Goal: Information Seeking & Learning: Learn about a topic

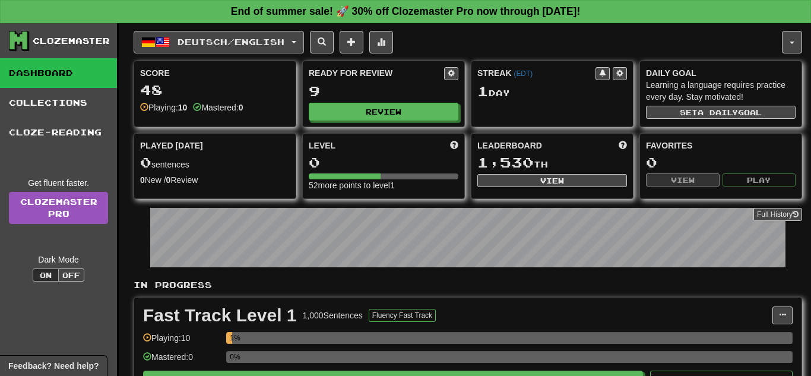
click at [225, 38] on span "Deutsch / English" at bounding box center [230, 42] width 107 height 10
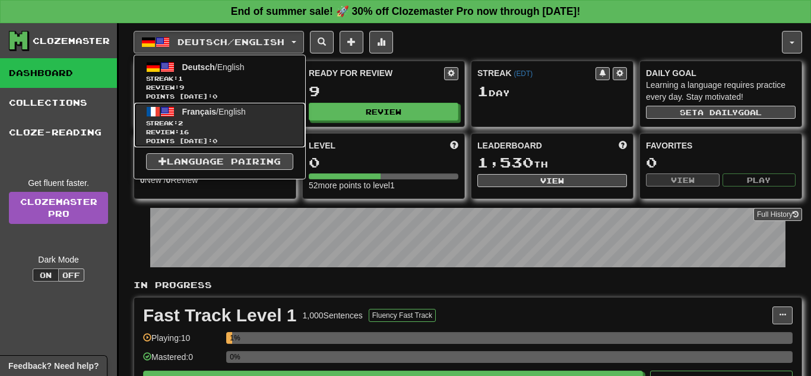
click at [240, 112] on span "Français / English" at bounding box center [214, 111] width 64 height 9
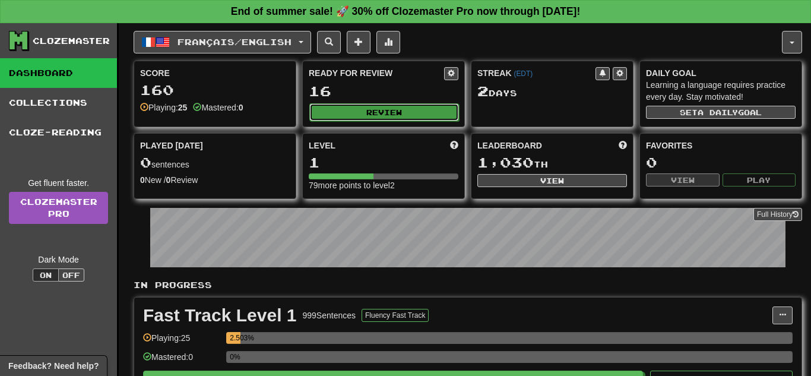
click at [333, 111] on button "Review" at bounding box center [384, 112] width 150 height 18
select select "**"
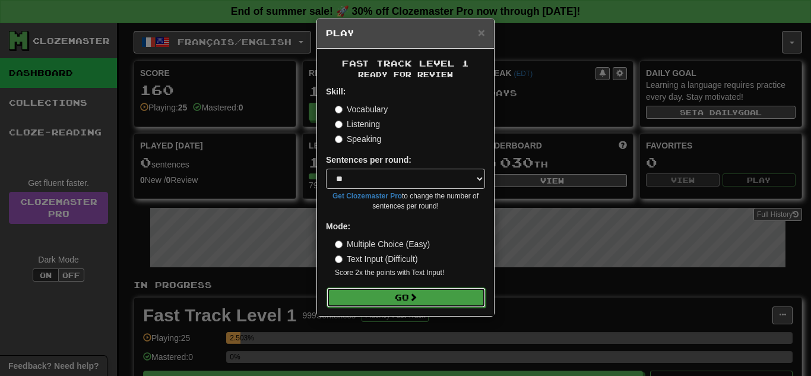
click at [451, 296] on button "Go" at bounding box center [406, 297] width 159 height 20
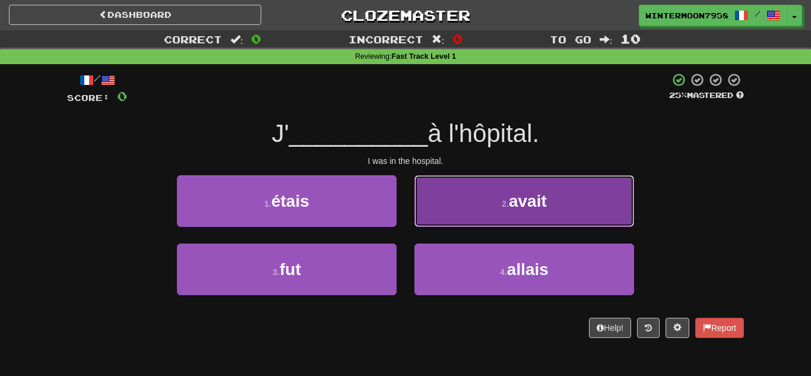
click at [507, 211] on button "2 . avait" at bounding box center [524, 201] width 220 height 52
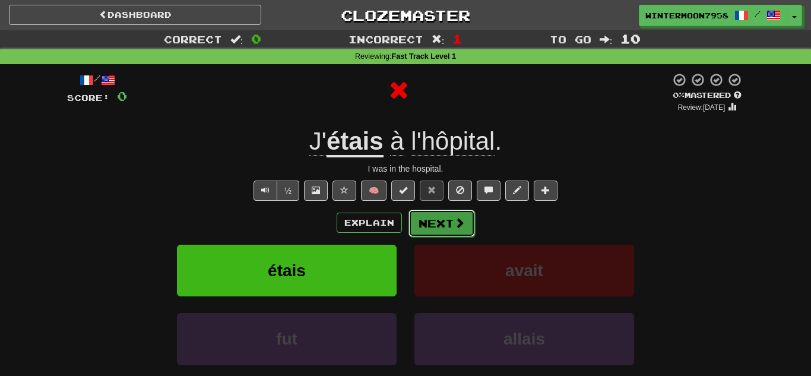
click at [443, 211] on button "Next" at bounding box center [441, 223] width 66 height 27
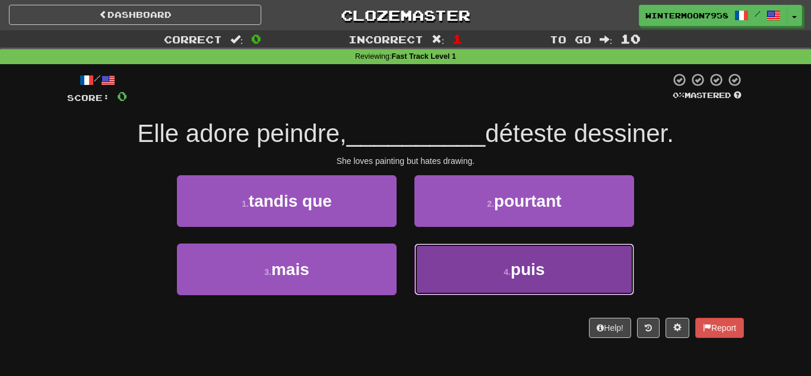
click at [477, 255] on button "4 . puis" at bounding box center [524, 269] width 220 height 52
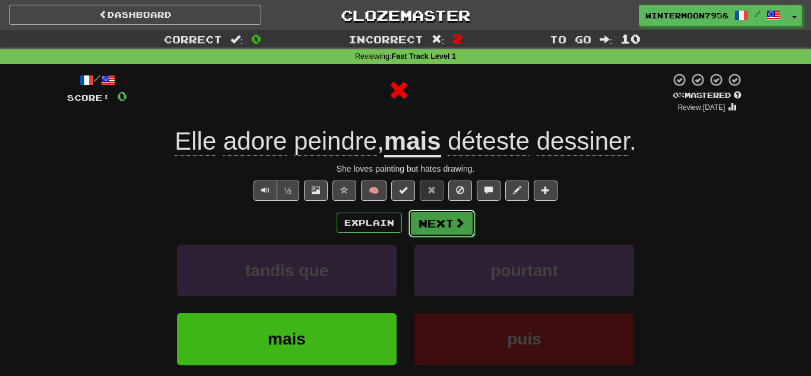
click at [456, 225] on span at bounding box center [459, 222] width 11 height 11
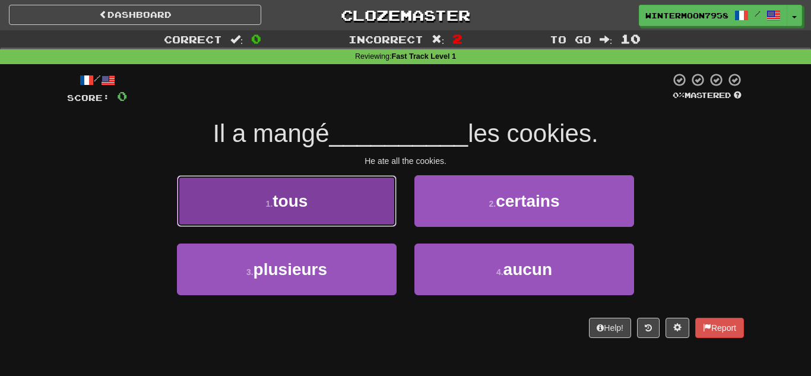
click at [340, 191] on button "1 . tous" at bounding box center [287, 201] width 220 height 52
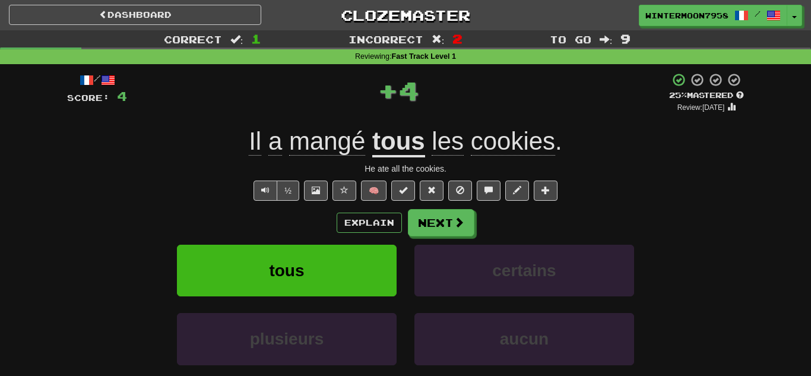
click at [474, 224] on div "Explain Next" at bounding box center [405, 222] width 677 height 27
click at [454, 222] on span at bounding box center [459, 222] width 11 height 11
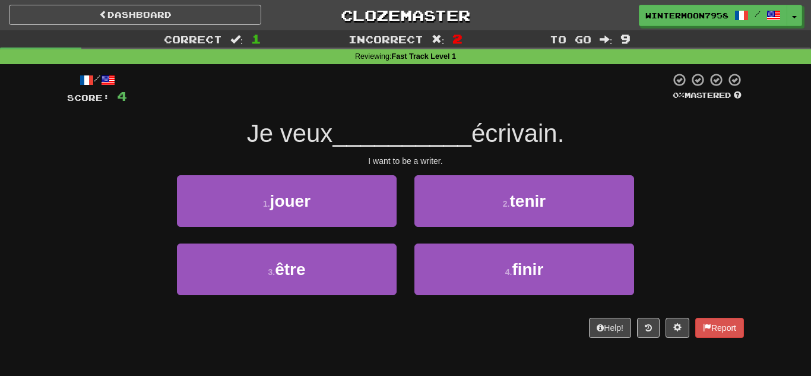
click at [458, 232] on div "2 . tenir" at bounding box center [523, 209] width 237 height 68
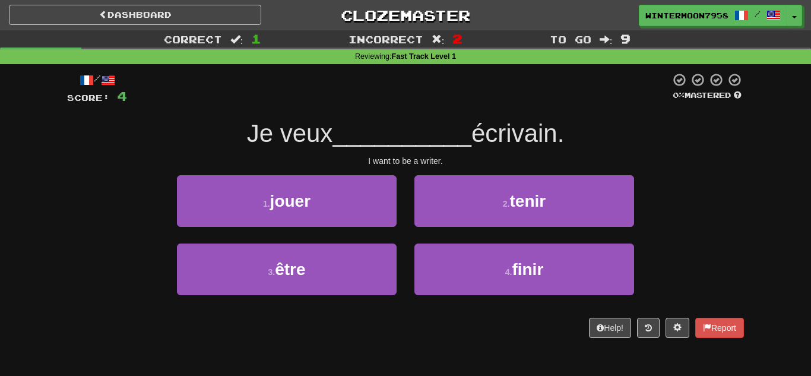
click at [458, 232] on div "2 . tenir" at bounding box center [523, 209] width 237 height 68
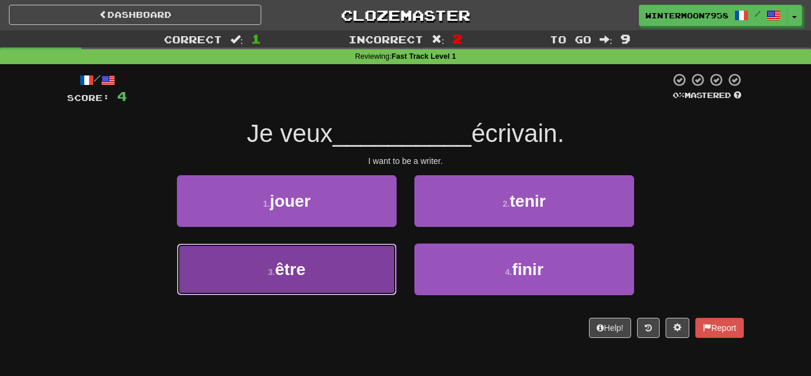
click at [372, 262] on button "3 . être" at bounding box center [287, 269] width 220 height 52
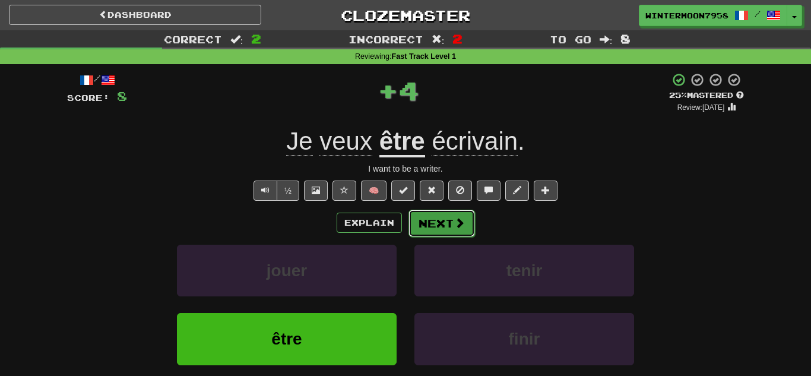
click at [420, 222] on button "Next" at bounding box center [441, 223] width 66 height 27
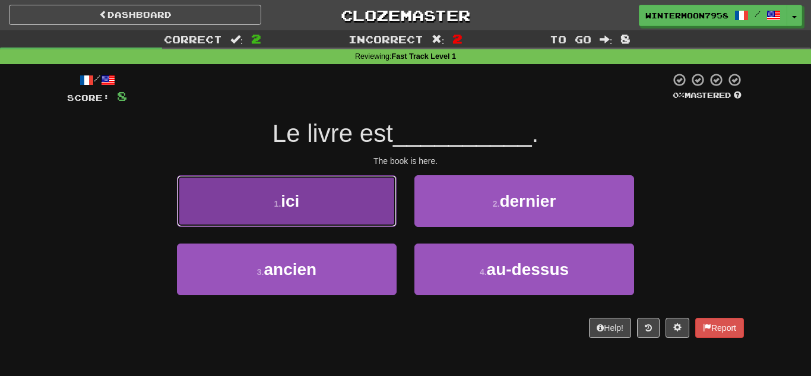
click at [394, 220] on button "1 . ici" at bounding box center [287, 201] width 220 height 52
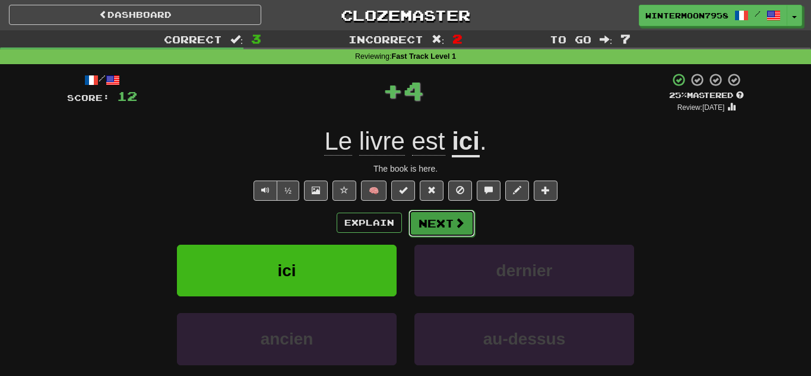
click at [425, 224] on button "Next" at bounding box center [441, 223] width 66 height 27
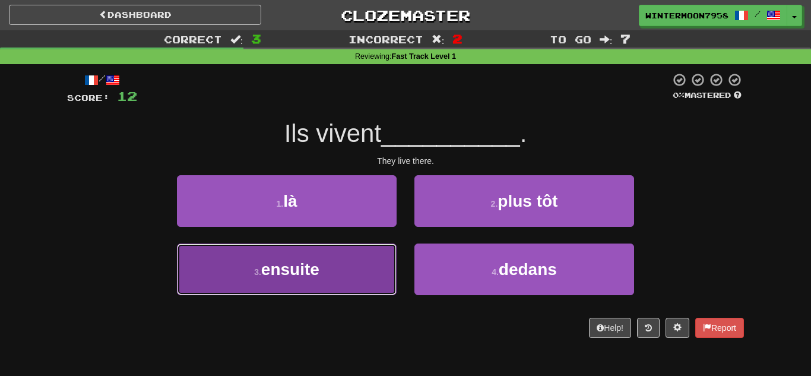
click at [380, 249] on button "3 . ensuite" at bounding box center [287, 269] width 220 height 52
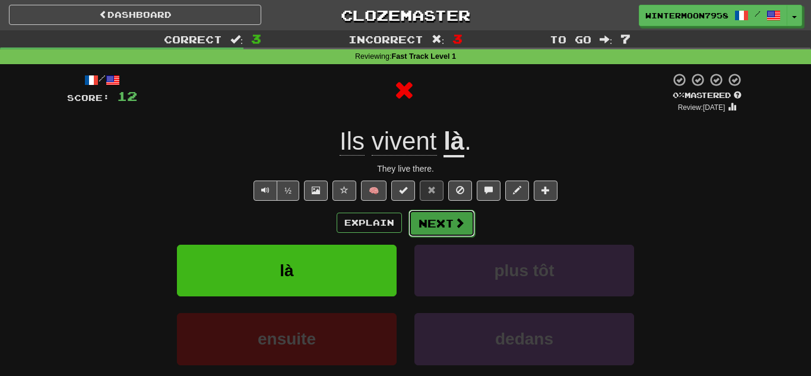
click at [417, 225] on button "Next" at bounding box center [441, 223] width 66 height 27
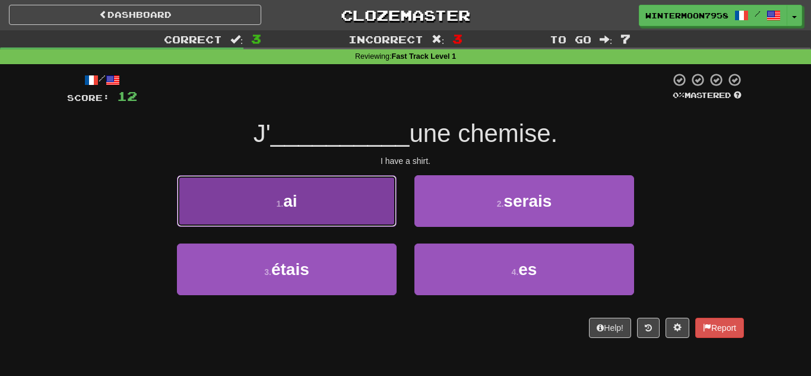
click at [359, 202] on button "1 . ai" at bounding box center [287, 201] width 220 height 52
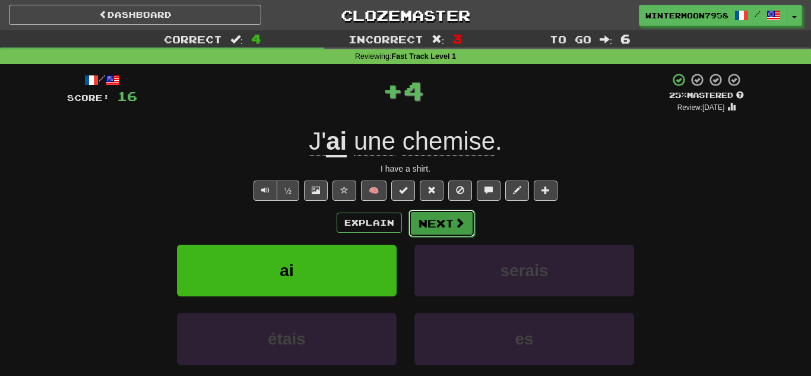
click at [467, 221] on button "Next" at bounding box center [441, 223] width 66 height 27
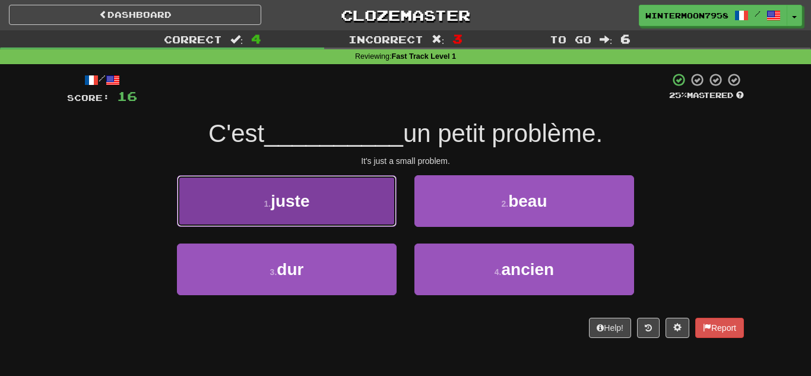
click at [389, 215] on button "1 . juste" at bounding box center [287, 201] width 220 height 52
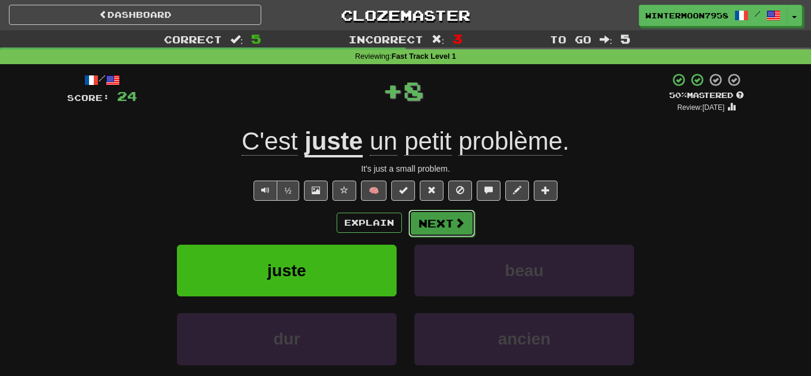
click at [410, 223] on button "Next" at bounding box center [441, 223] width 66 height 27
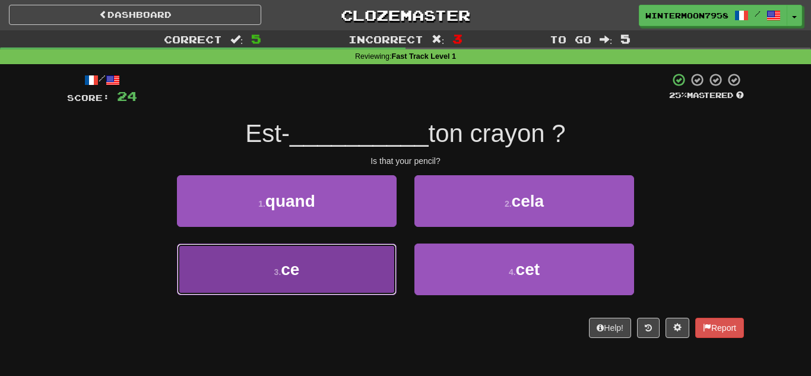
click at [379, 267] on button "3 . ce" at bounding box center [287, 269] width 220 height 52
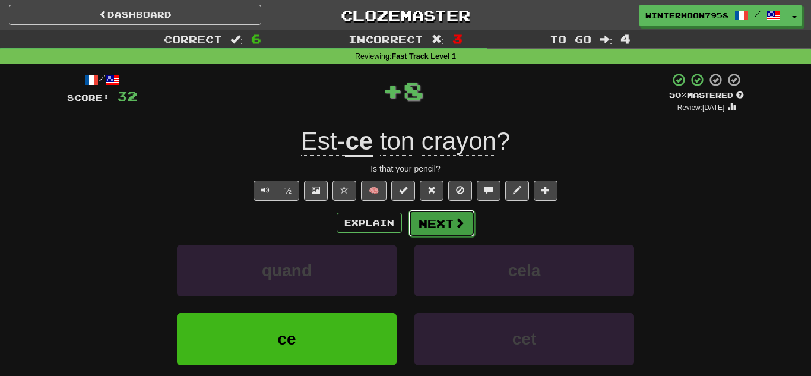
click at [423, 235] on button "Next" at bounding box center [441, 223] width 66 height 27
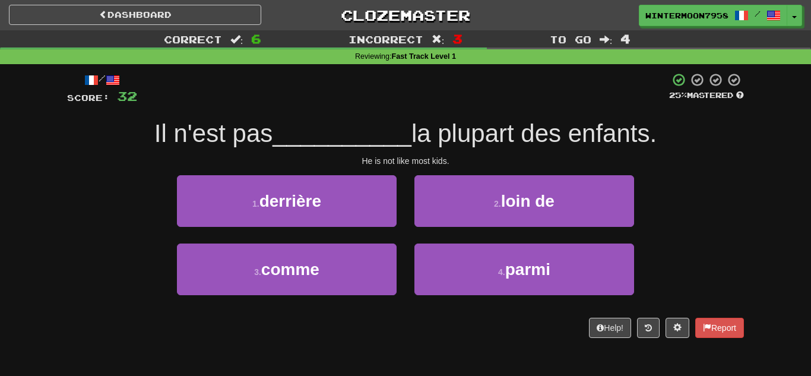
click at [423, 235] on div "2 . loin de" at bounding box center [523, 209] width 237 height 68
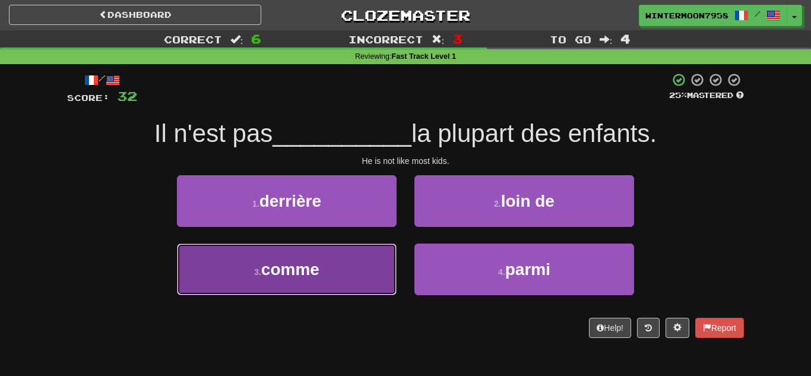
click at [389, 259] on button "3 . comme" at bounding box center [287, 269] width 220 height 52
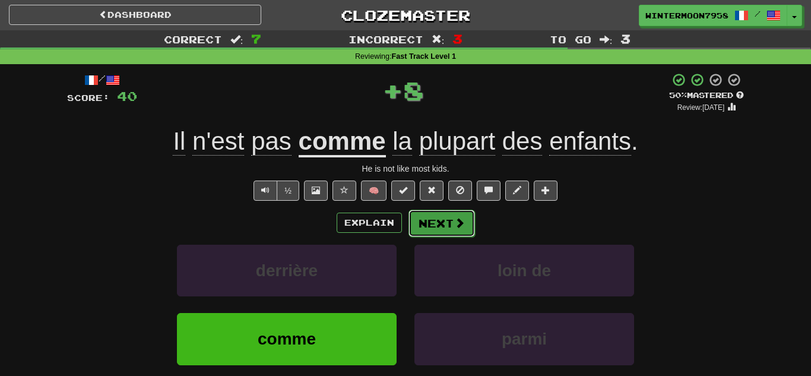
click at [420, 235] on button "Next" at bounding box center [441, 223] width 66 height 27
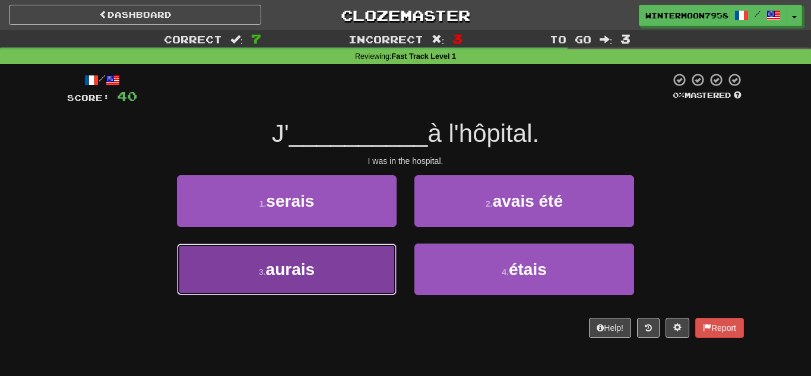
click at [388, 259] on button "3 . aurais" at bounding box center [287, 269] width 220 height 52
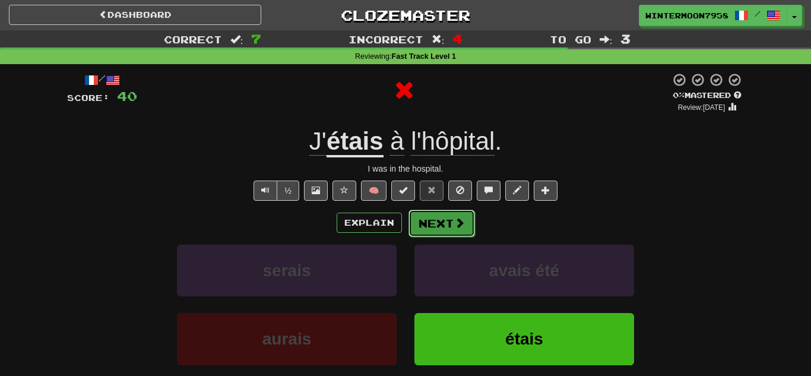
click at [442, 227] on button "Next" at bounding box center [441, 223] width 66 height 27
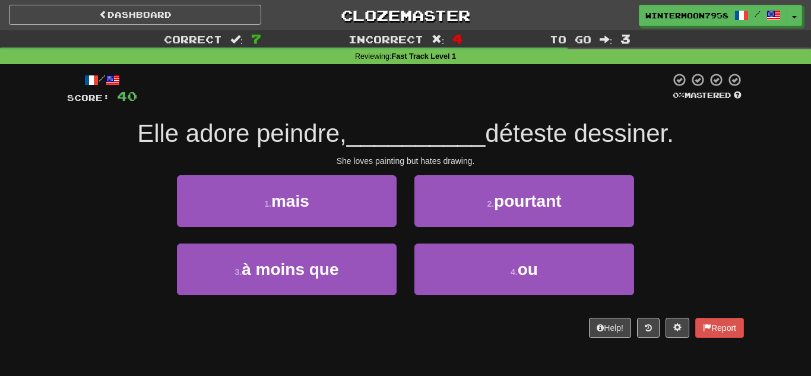
click at [442, 227] on div "2 . pourtant" at bounding box center [523, 209] width 237 height 68
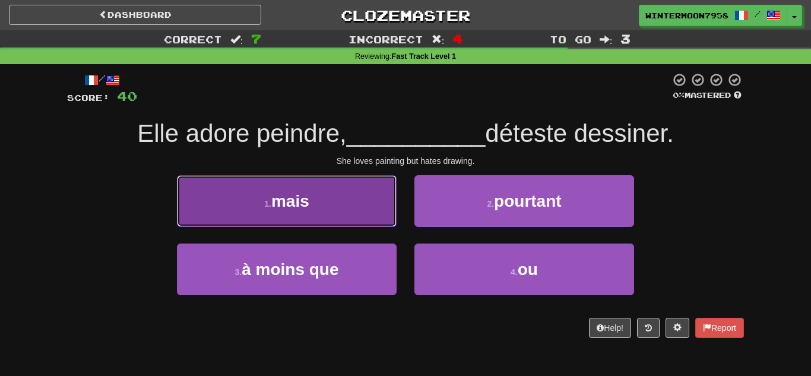
click at [394, 221] on button "1 . mais" at bounding box center [287, 201] width 220 height 52
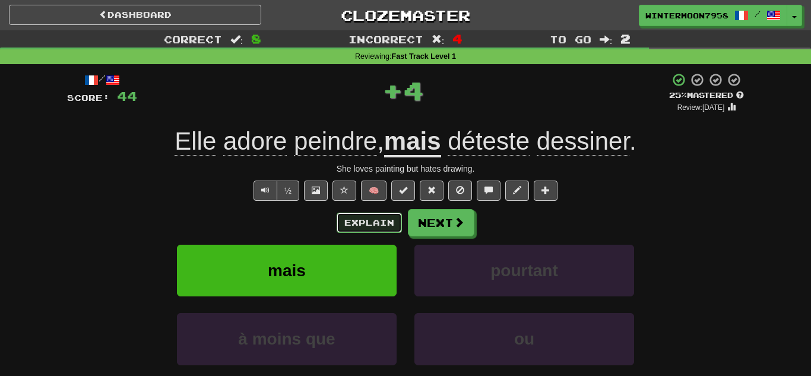
click at [394, 221] on button "Explain" at bounding box center [369, 223] width 65 height 20
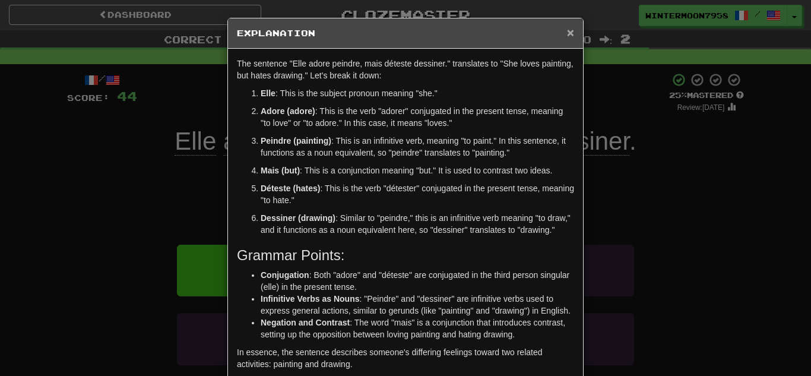
click at [570, 30] on span "×" at bounding box center [570, 33] width 7 height 14
click at [570, 58] on p "The sentence "Elle adore peindre, mais déteste dessiner." translates to "She lo…" at bounding box center [405, 70] width 337 height 24
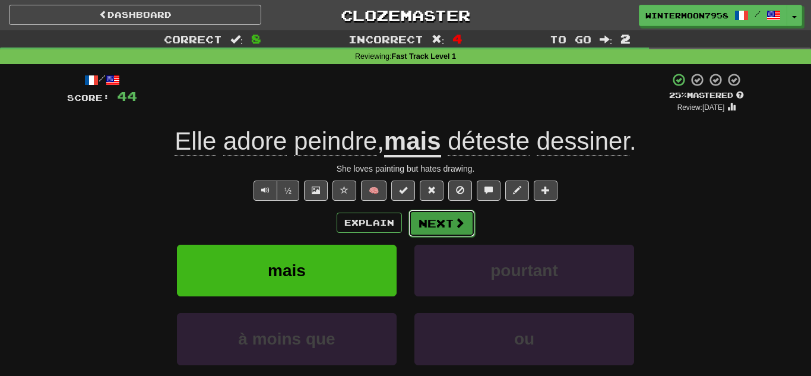
click at [455, 221] on span at bounding box center [459, 222] width 11 height 11
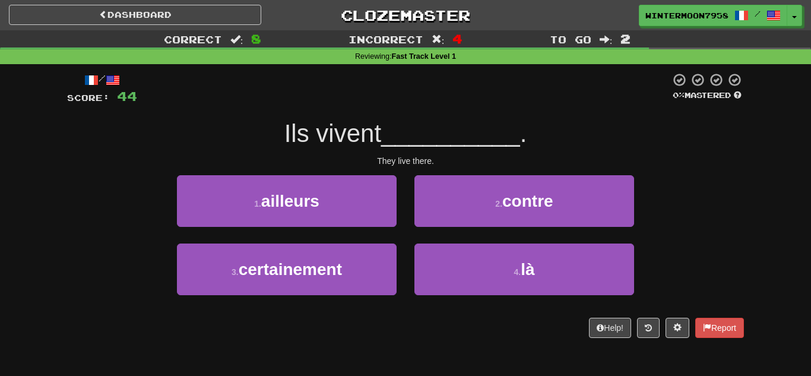
click at [443, 232] on div "2 . contre" at bounding box center [523, 209] width 237 height 68
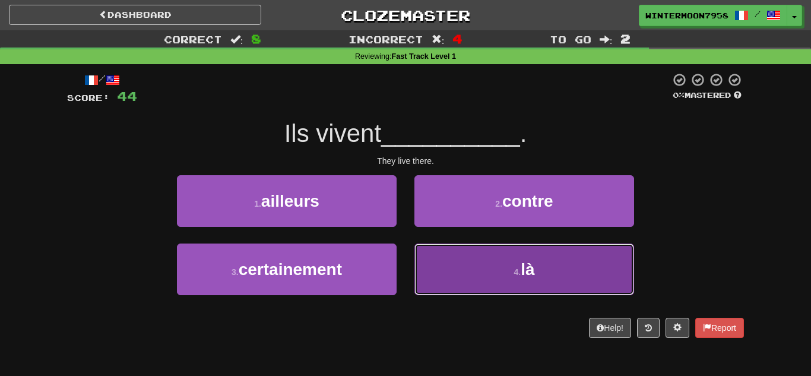
click at [449, 262] on button "4 . là" at bounding box center [524, 269] width 220 height 52
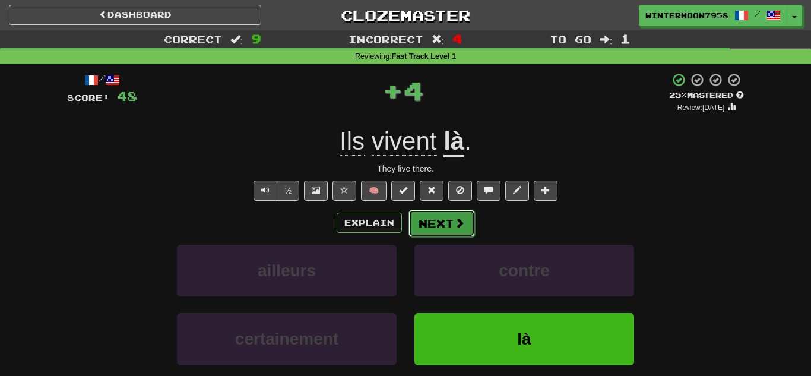
click at [435, 215] on button "Next" at bounding box center [441, 223] width 66 height 27
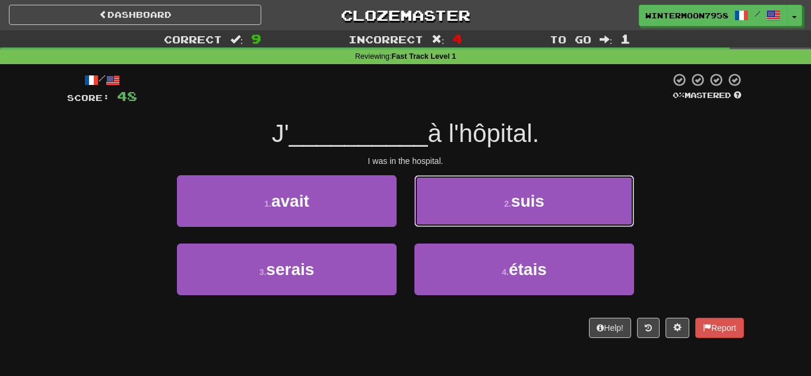
click at [435, 215] on button "2 . suis" at bounding box center [524, 201] width 220 height 52
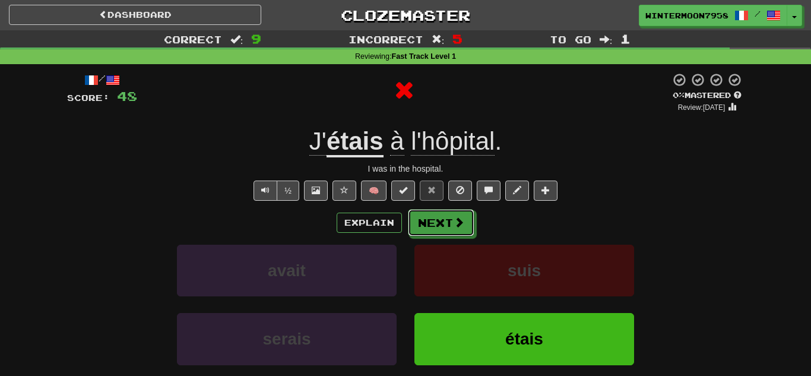
click at [435, 215] on button "Next" at bounding box center [441, 222] width 66 height 27
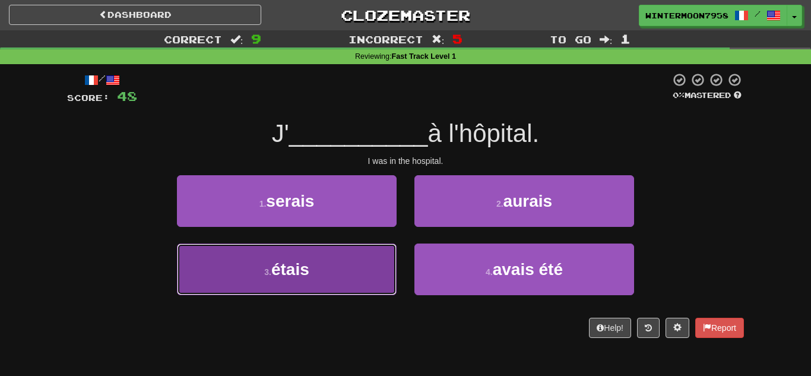
click at [306, 266] on span "étais" at bounding box center [290, 269] width 38 height 18
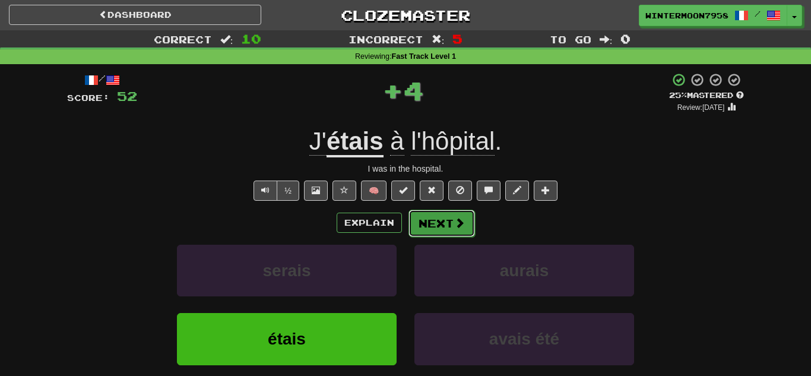
click at [435, 223] on button "Next" at bounding box center [441, 223] width 66 height 27
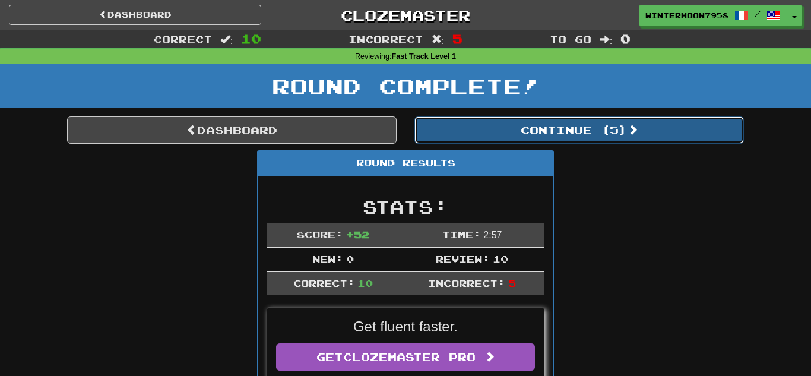
click at [620, 142] on button "Continue ( 5 )" at bounding box center [578, 129] width 329 height 27
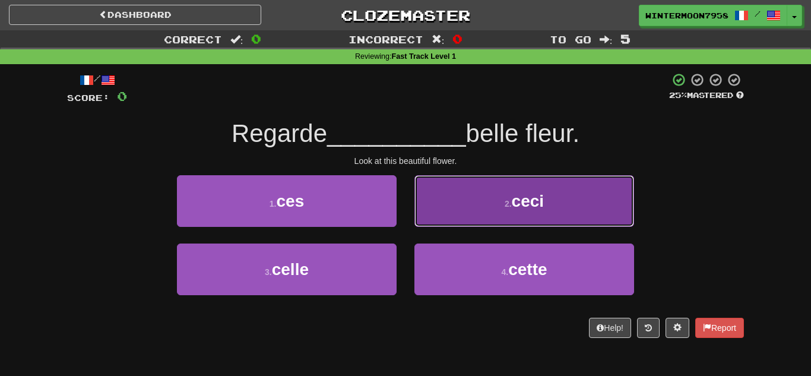
click at [535, 187] on button "2 . ceci" at bounding box center [524, 201] width 220 height 52
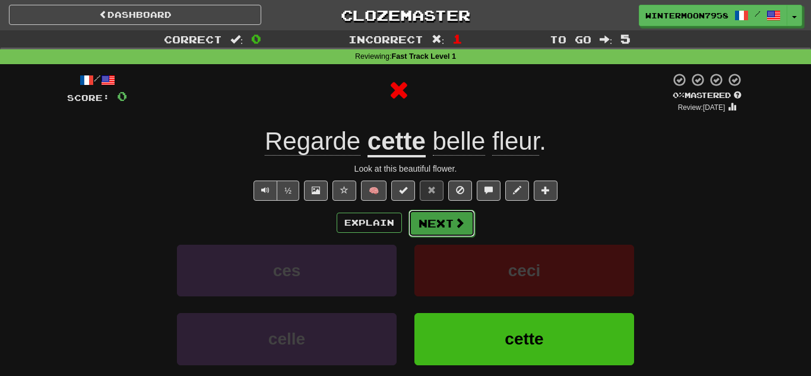
click at [465, 223] on button "Next" at bounding box center [441, 223] width 66 height 27
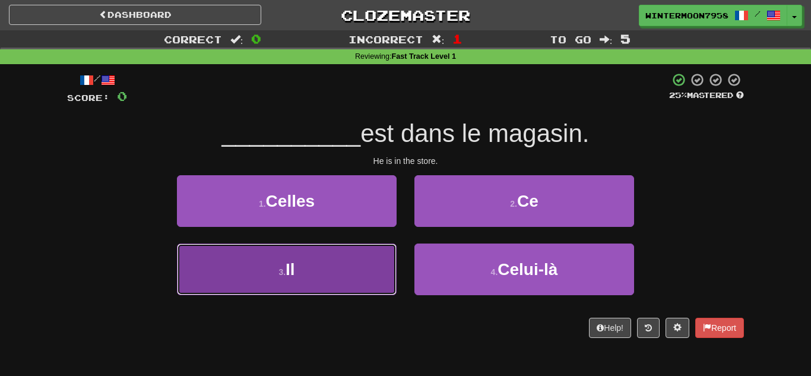
click at [321, 280] on button "3 . Il" at bounding box center [287, 269] width 220 height 52
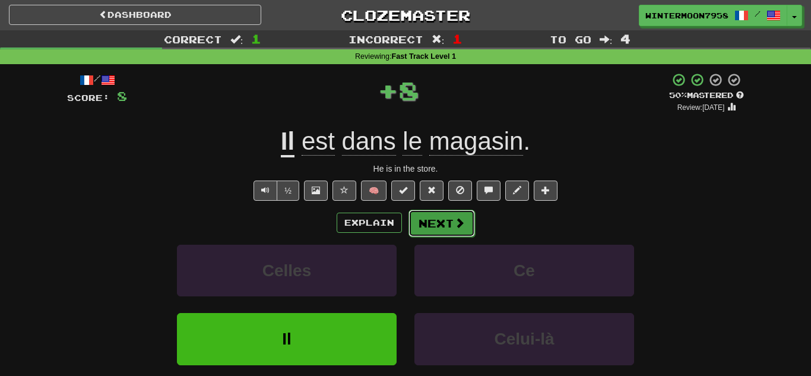
click at [443, 231] on button "Next" at bounding box center [441, 223] width 66 height 27
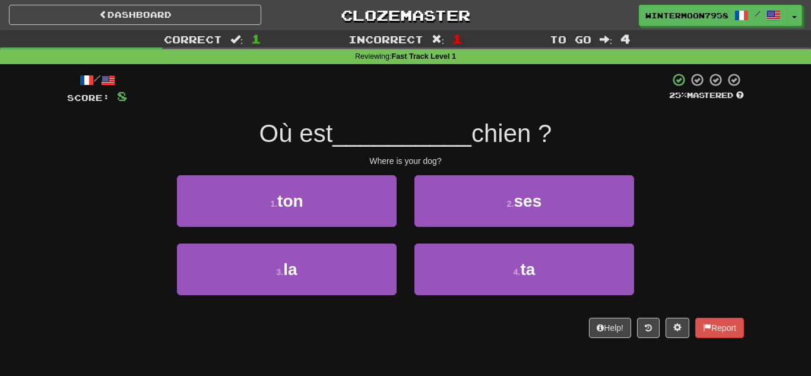
click at [443, 231] on div "2 . ses" at bounding box center [523, 209] width 237 height 68
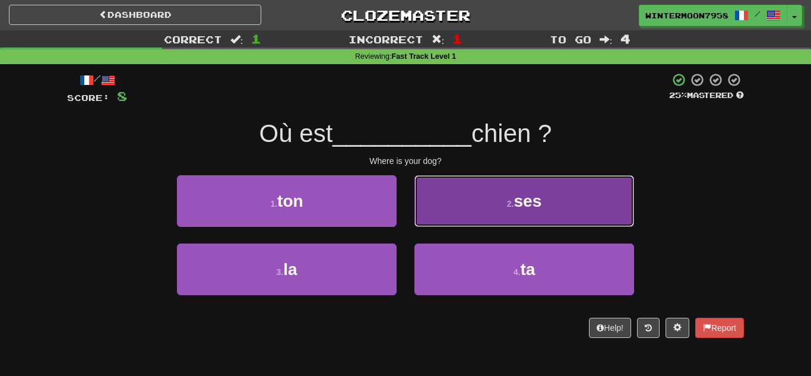
click at [446, 198] on button "2 . ses" at bounding box center [524, 201] width 220 height 52
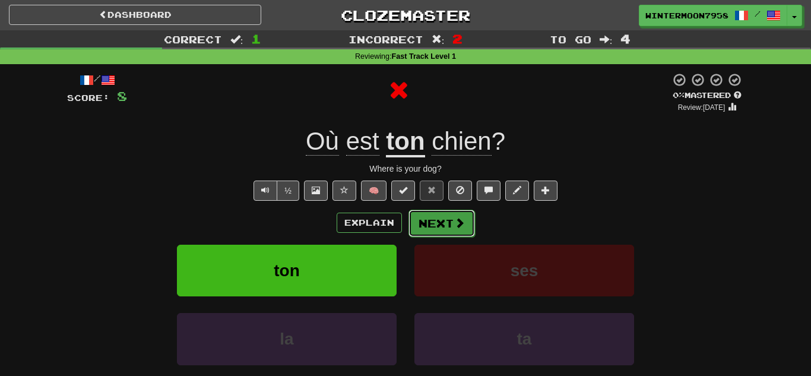
click at [459, 230] on button "Next" at bounding box center [441, 223] width 66 height 27
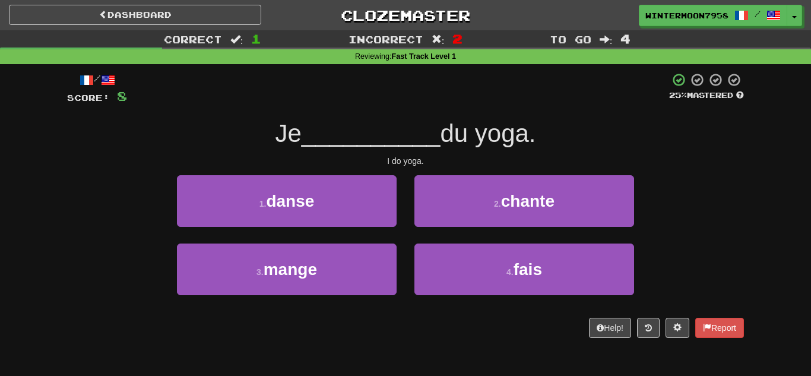
click at [481, 305] on div "4 . fais" at bounding box center [523, 277] width 237 height 68
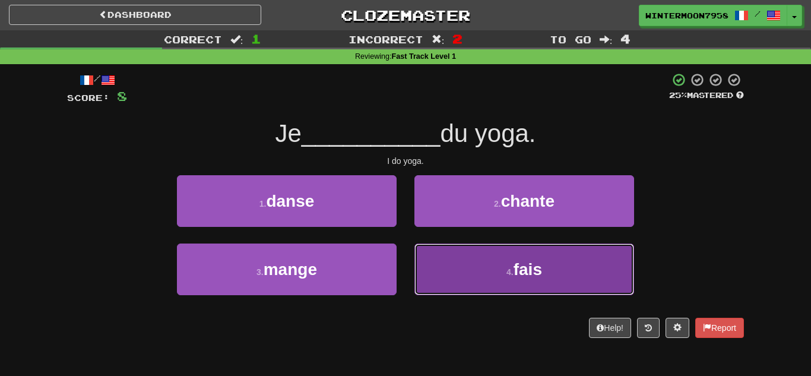
click at [472, 279] on button "4 . fais" at bounding box center [524, 269] width 220 height 52
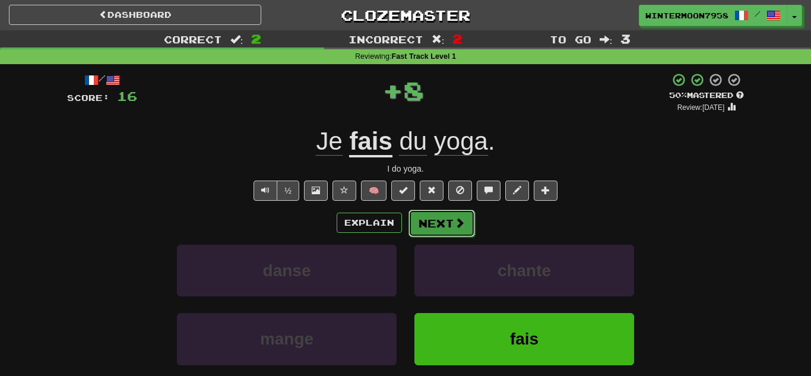
click at [452, 233] on button "Next" at bounding box center [441, 223] width 66 height 27
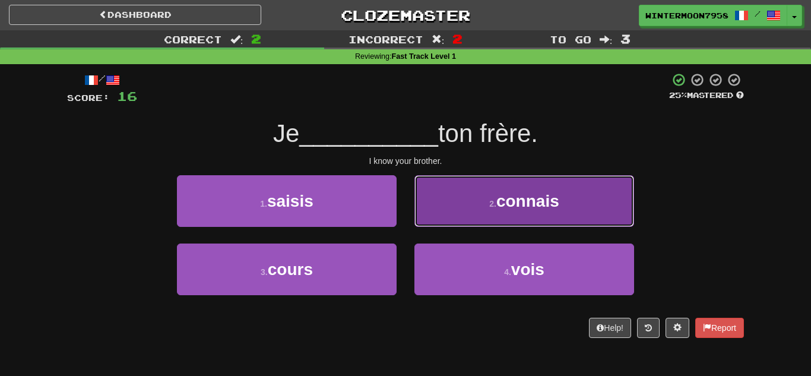
click at [449, 218] on button "2 . connais" at bounding box center [524, 201] width 220 height 52
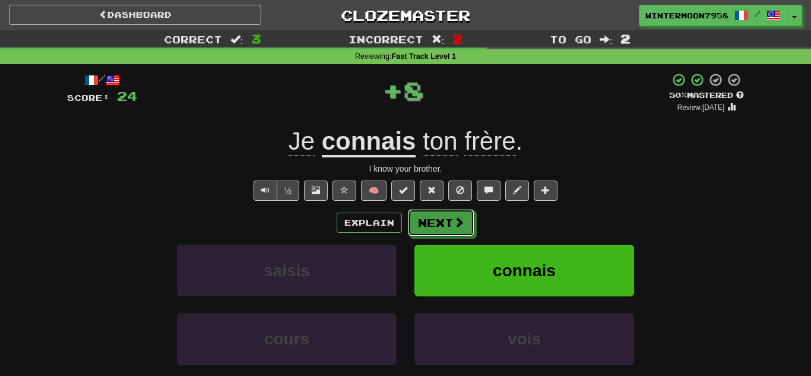
click at [449, 218] on button "Next" at bounding box center [441, 222] width 66 height 27
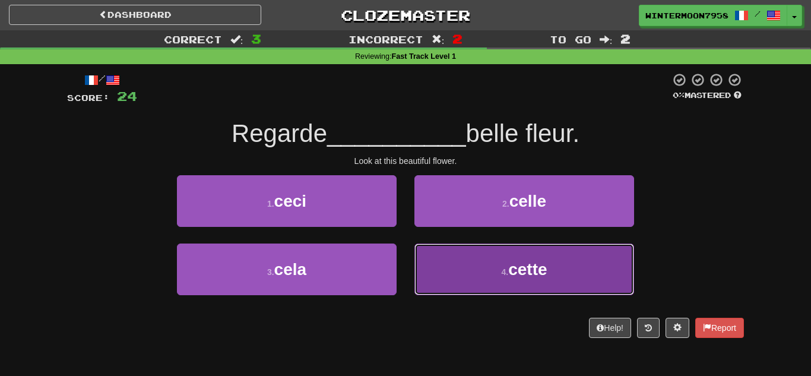
click at [461, 264] on button "4 . cette" at bounding box center [524, 269] width 220 height 52
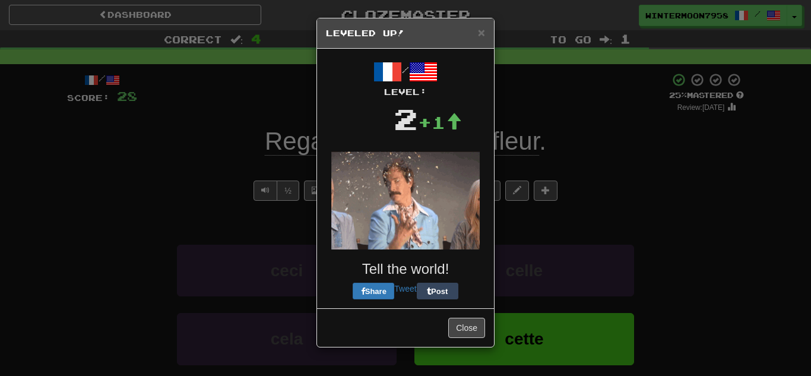
click at [454, 241] on img at bounding box center [405, 200] width 148 height 98
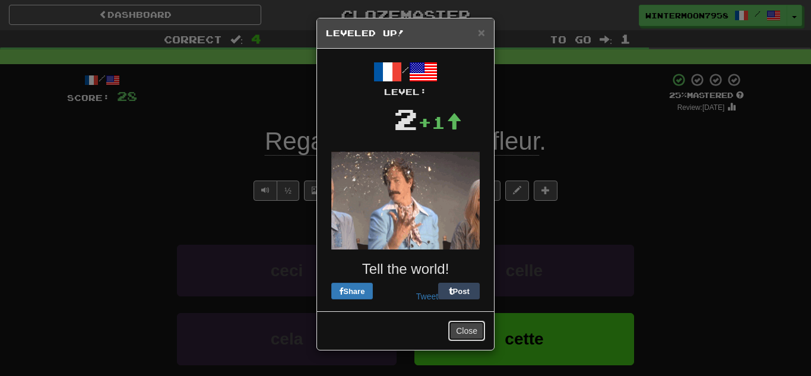
click at [468, 325] on button "Close" at bounding box center [466, 331] width 37 height 20
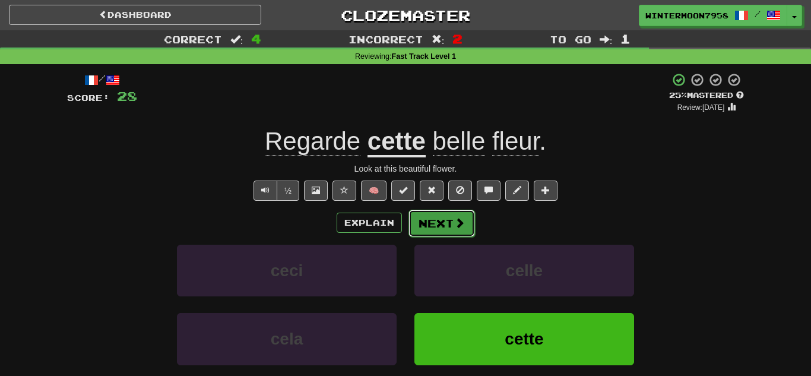
click at [448, 229] on button "Next" at bounding box center [441, 223] width 66 height 27
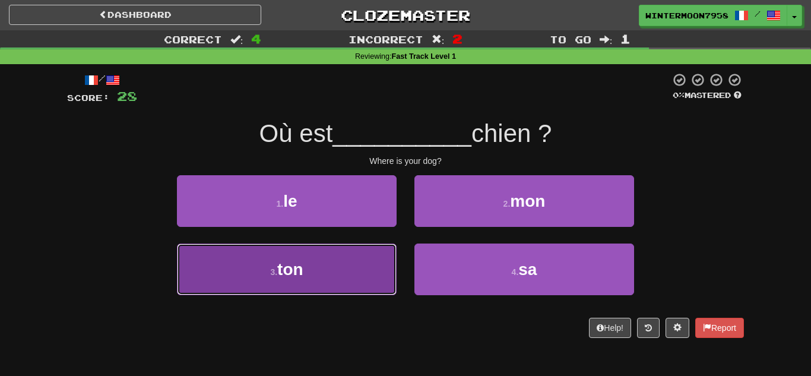
click at [340, 266] on button "3 . ton" at bounding box center [287, 269] width 220 height 52
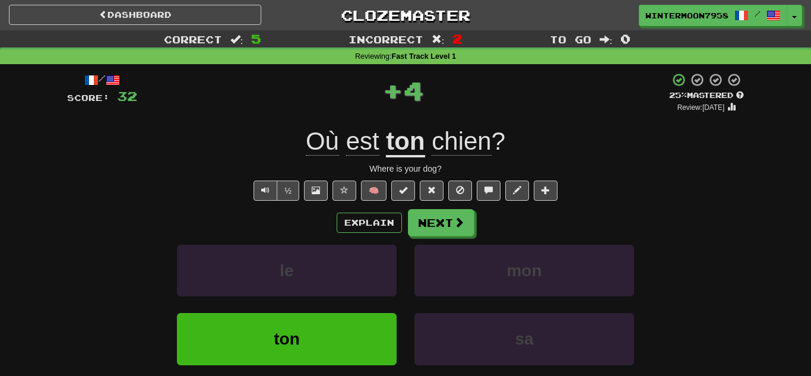
click at [417, 237] on div "Explain Next le mon ton sa Learn more: le mon ton sa" at bounding box center [405, 304] width 677 height 191
click at [421, 225] on button "Next" at bounding box center [441, 223] width 66 height 27
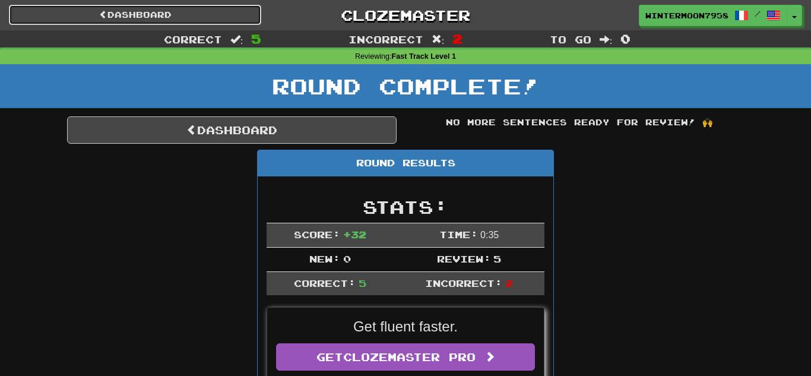
click at [229, 7] on link "Dashboard" at bounding box center [135, 15] width 252 height 20
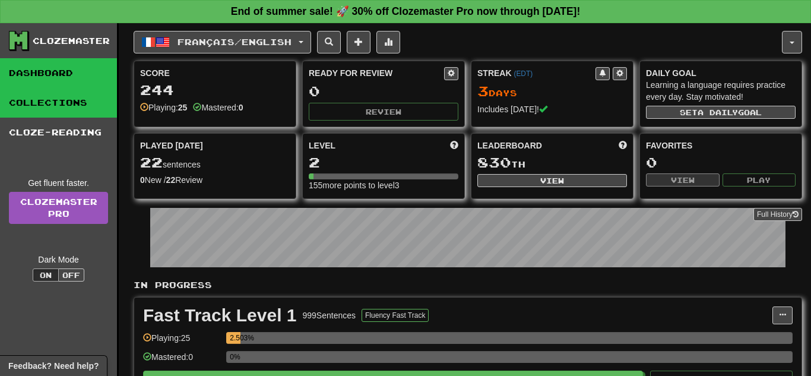
click at [69, 107] on link "Collections" at bounding box center [58, 103] width 117 height 30
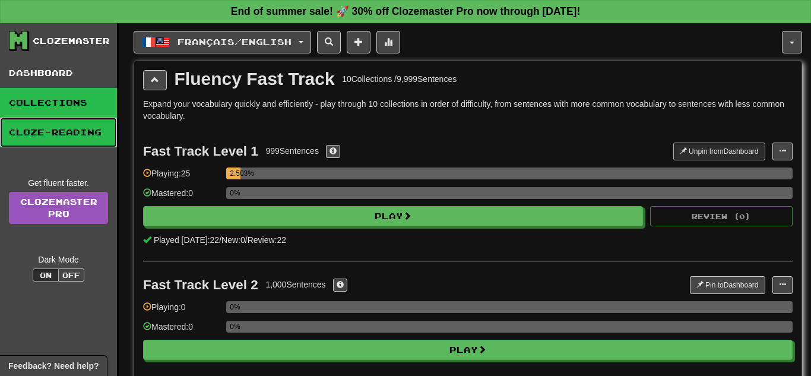
click at [80, 127] on link "Cloze-Reading" at bounding box center [58, 133] width 117 height 30
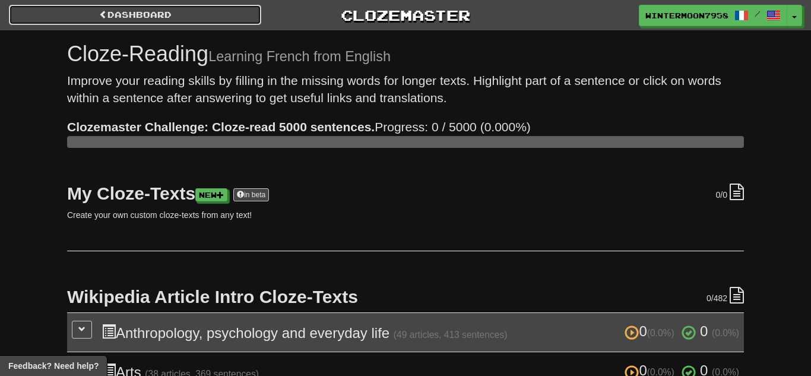
click at [191, 14] on link "Dashboard" at bounding box center [135, 15] width 252 height 20
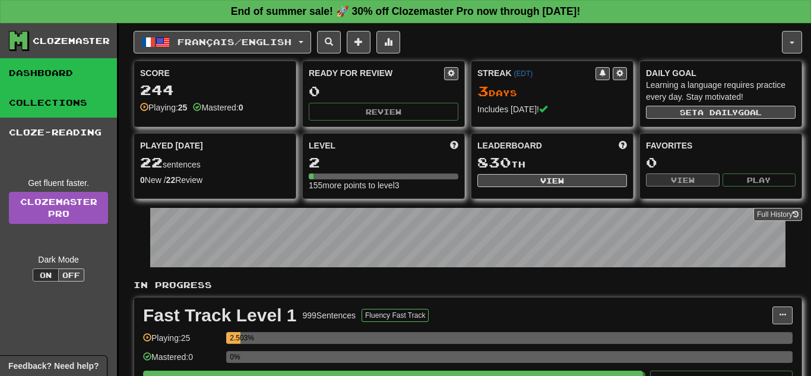
click at [98, 101] on link "Collections" at bounding box center [58, 103] width 117 height 30
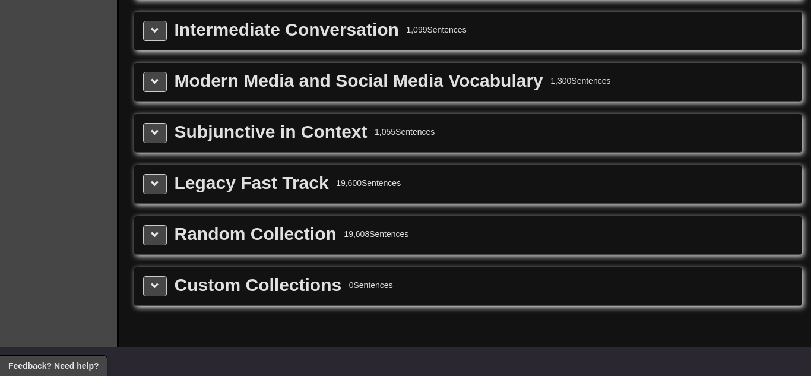
scroll to position [1574, 0]
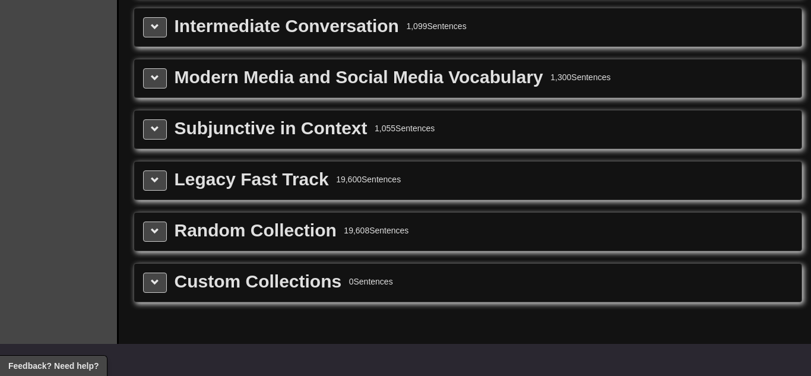
click at [565, 230] on div "Random Collection 19,608 Sentences" at bounding box center [467, 231] width 649 height 20
click at [164, 233] on button at bounding box center [155, 231] width 24 height 20
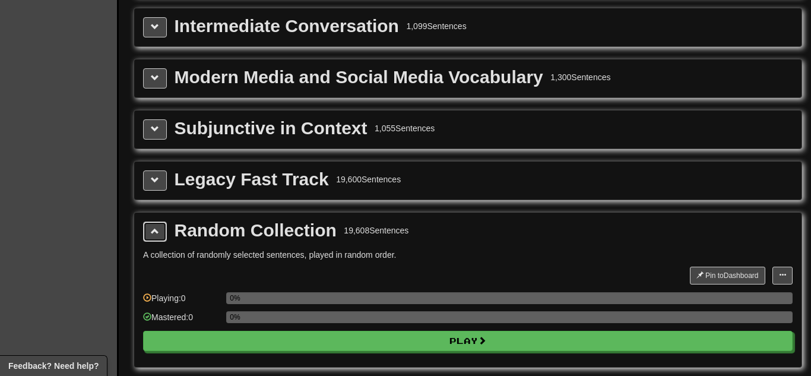
click at [164, 233] on button at bounding box center [155, 231] width 24 height 20
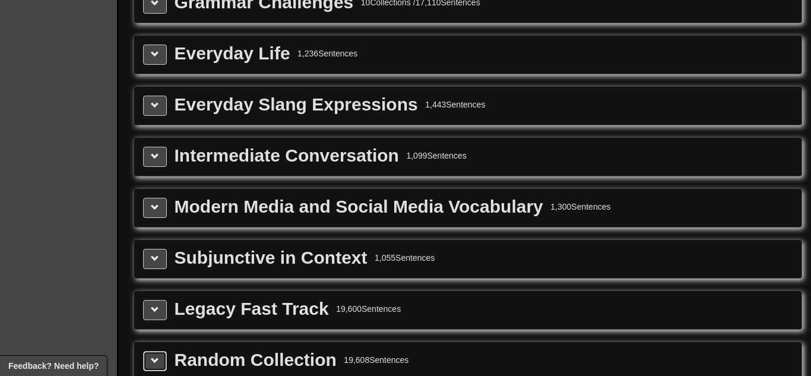
scroll to position [1422, 0]
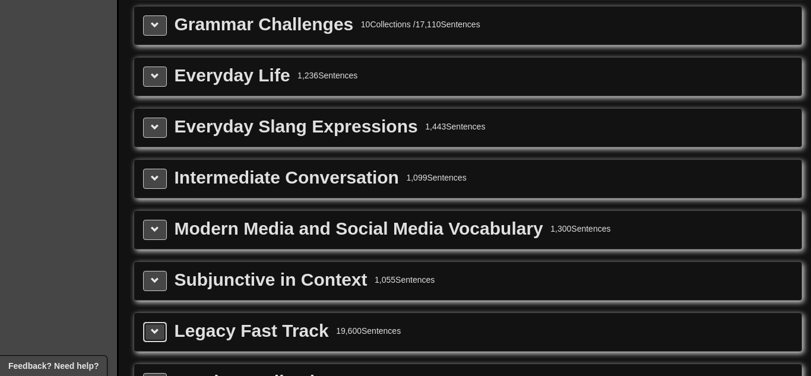
click at [164, 331] on button at bounding box center [155, 332] width 24 height 20
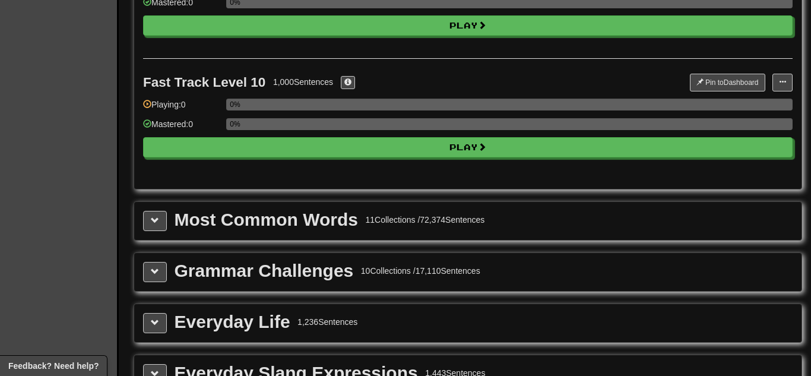
scroll to position [1168, 0]
